Goal: Task Accomplishment & Management: Manage account settings

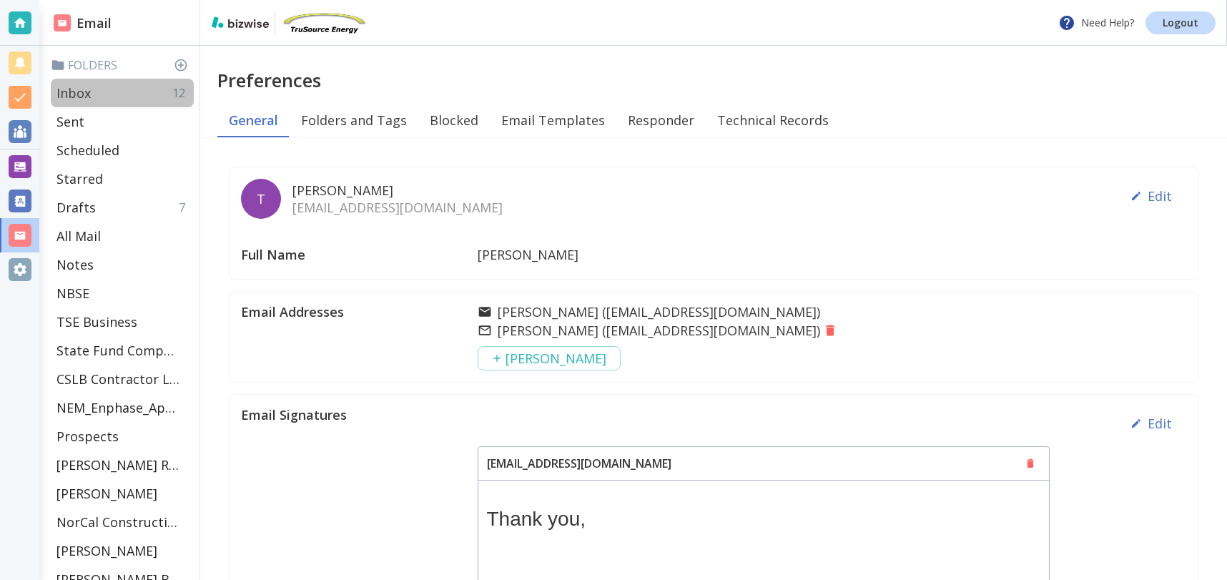
click at [104, 90] on div "Inbox 12" at bounding box center [122, 93] width 143 height 29
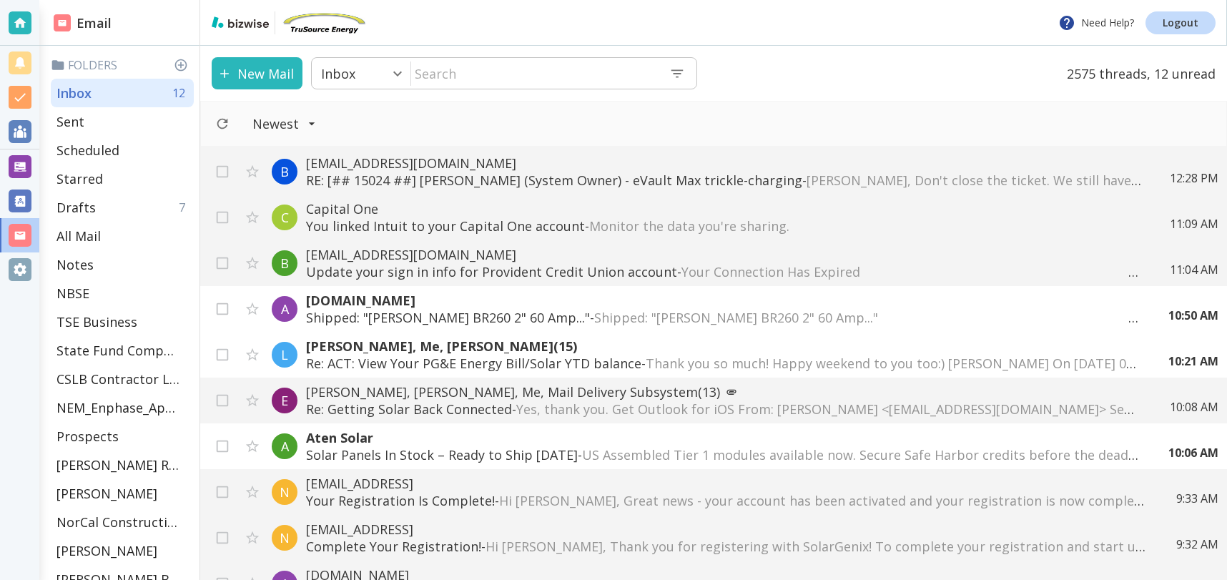
scroll to position [116, 0]
